Goal: Information Seeking & Learning: Find specific fact

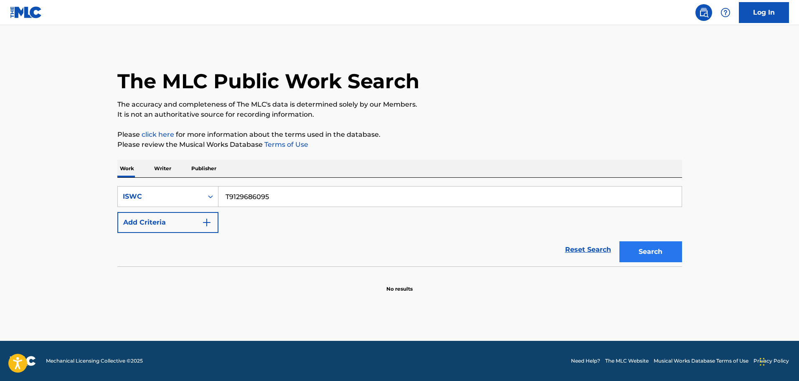
type input "T9129686095"
click at [656, 250] on button "Search" at bounding box center [651, 251] width 63 height 21
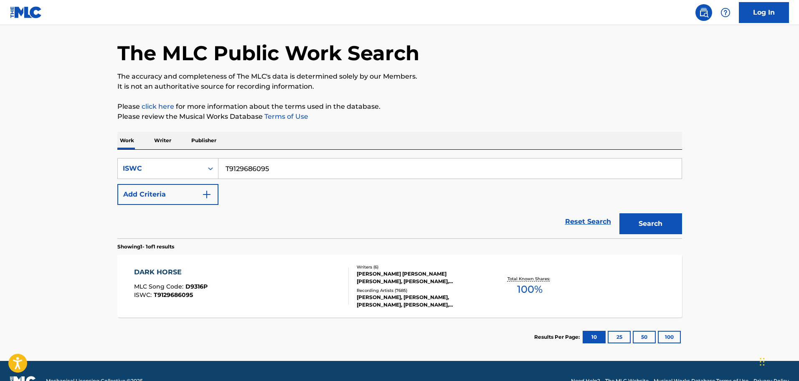
scroll to position [48, 0]
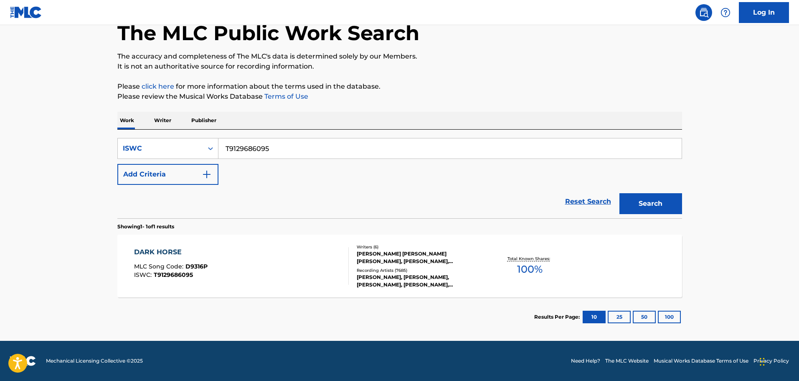
click at [344, 282] on div at bounding box center [345, 266] width 7 height 38
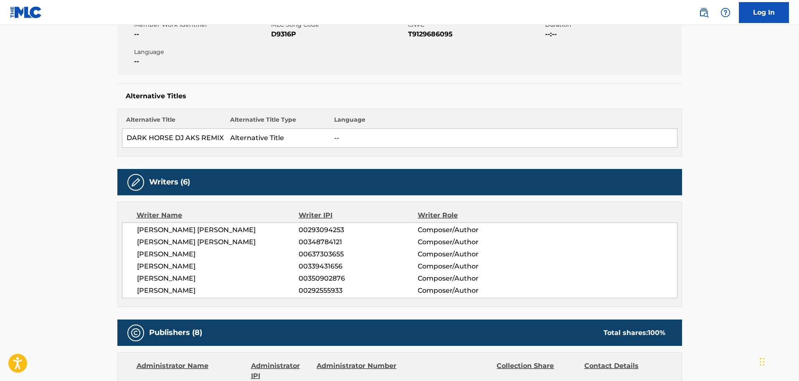
scroll to position [167, 0]
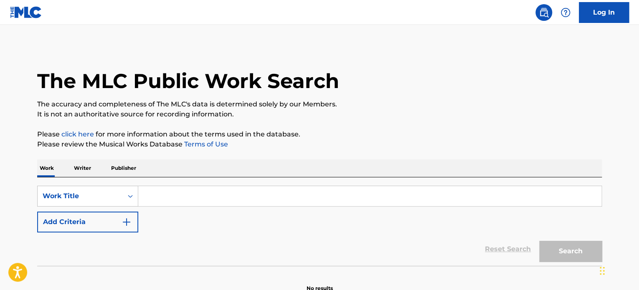
paste input "AAWLV624RW2RC2E"
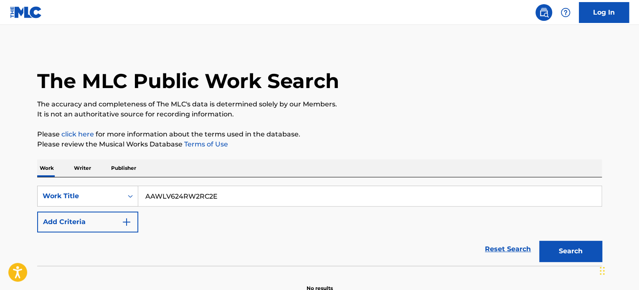
click at [186, 198] on input "AAWLV624RW2RC2E" at bounding box center [369, 196] width 463 height 20
click at [186, 197] on input "AAWLV624RW2RC2E" at bounding box center [369, 196] width 463 height 20
paste input "T9129686095"
type input "T9129686095"
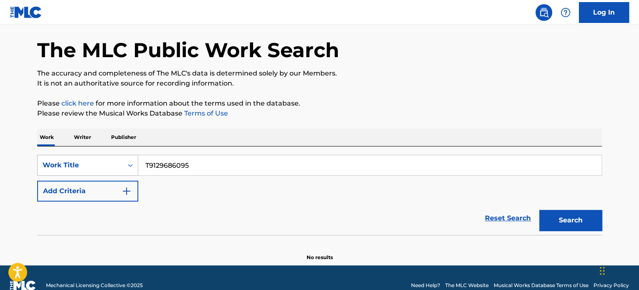
click at [106, 176] on div "Work Title" at bounding box center [87, 165] width 101 height 21
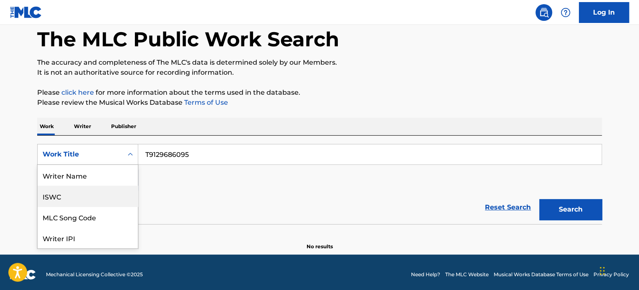
click at [91, 198] on div "ISWC" at bounding box center [88, 196] width 100 height 21
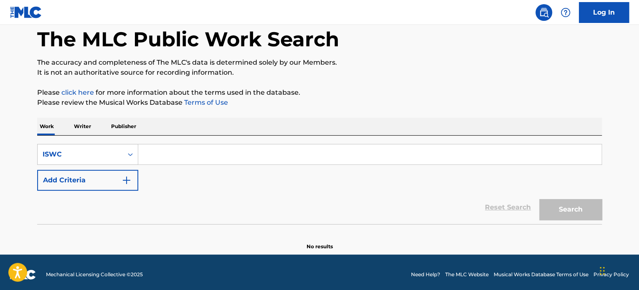
click at [202, 152] on input "Search Form" at bounding box center [369, 155] width 463 height 20
paste input "T9129686095"
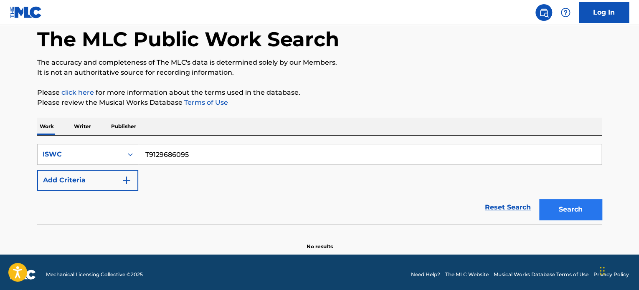
type input "T9129686095"
click at [582, 217] on button "Search" at bounding box center [570, 209] width 63 height 21
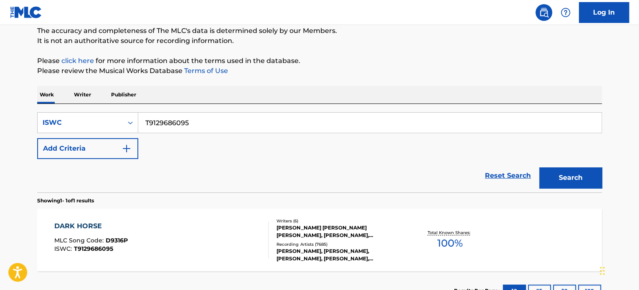
scroll to position [138, 0]
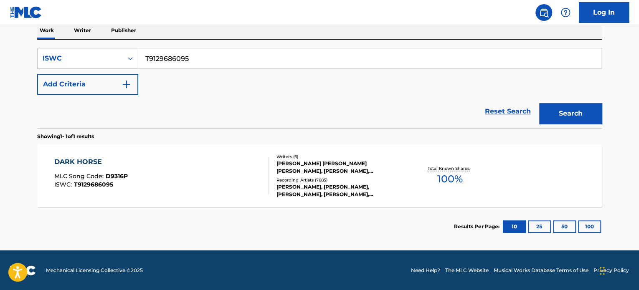
click at [198, 170] on div "DARK HORSE MLC Song Code : D9316P ISWC : T9129686095" at bounding box center [161, 176] width 215 height 38
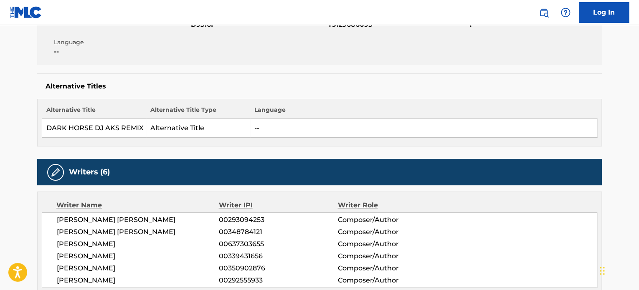
scroll to position [209, 0]
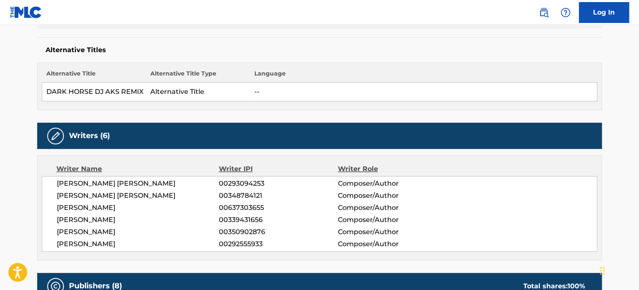
click at [477, 37] on div "Alternative Titles Alternative Title Alternative Title Type Language DARK HORSE…" at bounding box center [319, 73] width 565 height 73
